Goal: Information Seeking & Learning: Learn about a topic

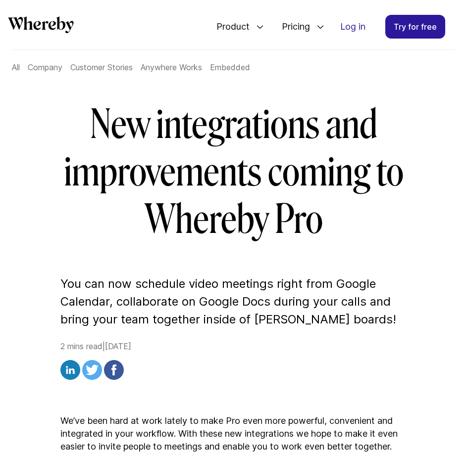
scroll to position [77, 0]
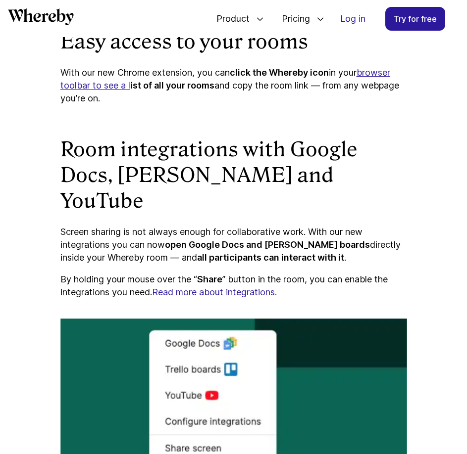
scroll to position [998, 0]
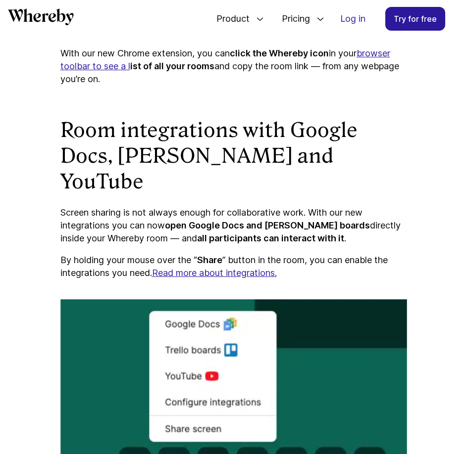
click at [172, 268] on link "Read more about integrations." at bounding box center [214, 273] width 125 height 10
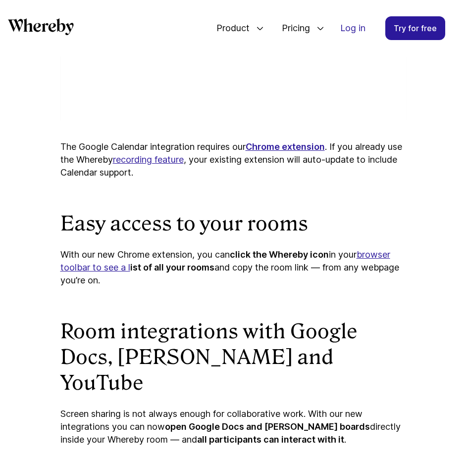
scroll to position [800, 0]
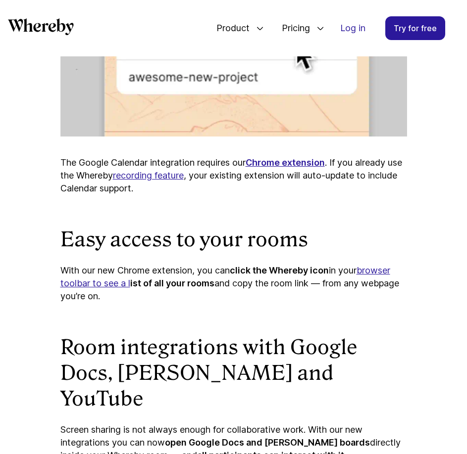
click at [31, 24] on icon "Whereby" at bounding box center [27, 24] width 9 height 13
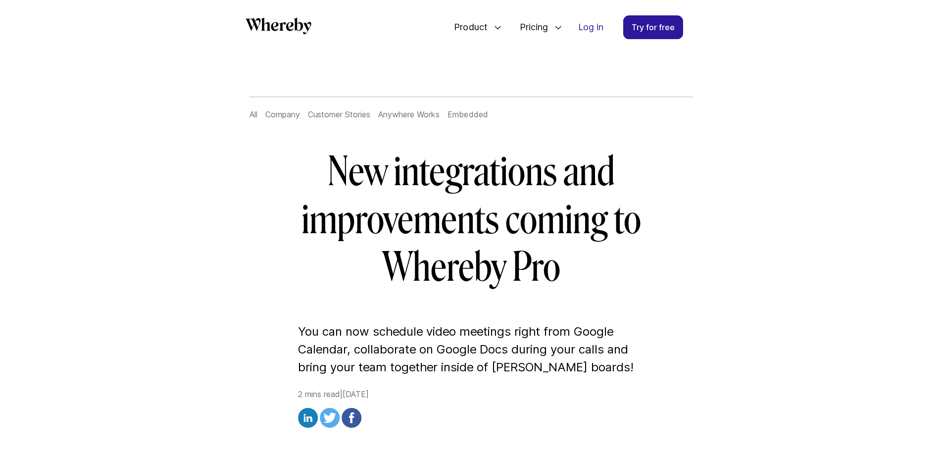
scroll to position [2, 0]
